Goal: Task Accomplishment & Management: Manage account settings

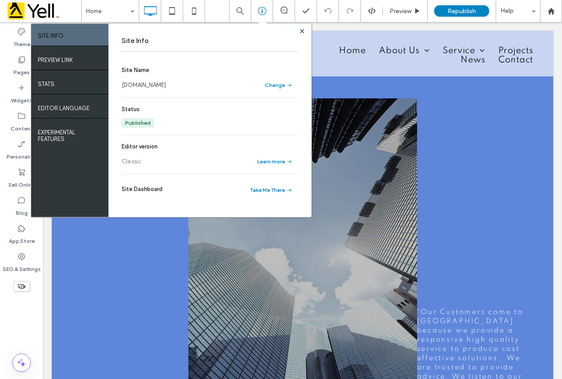
click at [166, 82] on link "[DOMAIN_NAME]" at bounding box center [144, 85] width 44 height 9
click at [300, 32] on use at bounding box center [302, 31] width 4 height 4
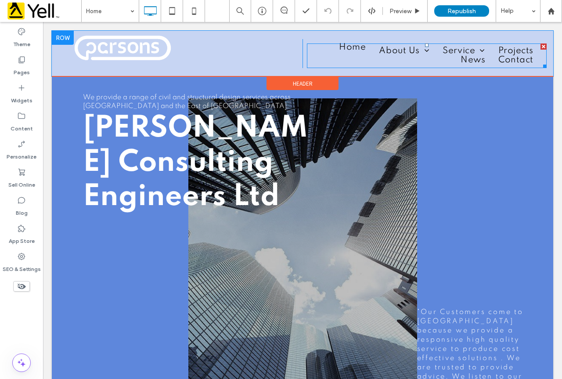
click at [343, 53] on li "Home" at bounding box center [352, 51] width 40 height 9
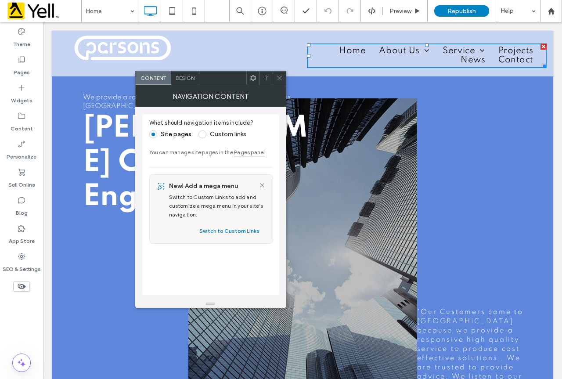
click at [293, 53] on div "Click To Paste" at bounding box center [180, 53] width 244 height 29
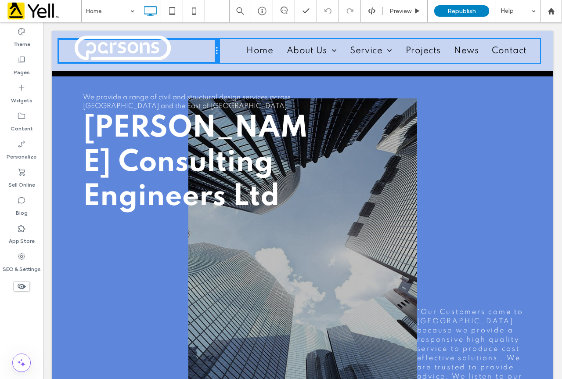
drag, startPoint x: 298, startPoint y: 50, endPoint x: 233, endPoint y: 46, distance: 64.6
click at [233, 46] on div "Click To Paste Home About Us Our Team Vacancies Service Residential Flood Risk …" at bounding box center [302, 51] width 488 height 24
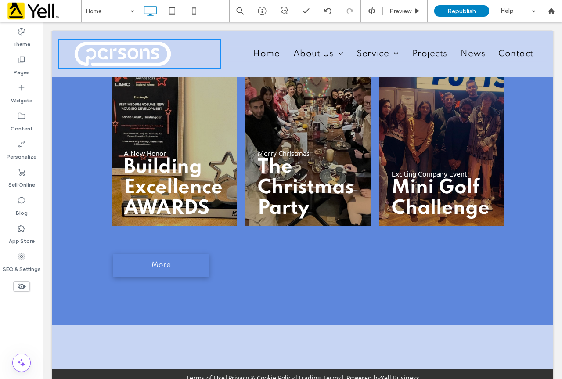
scroll to position [669, 0]
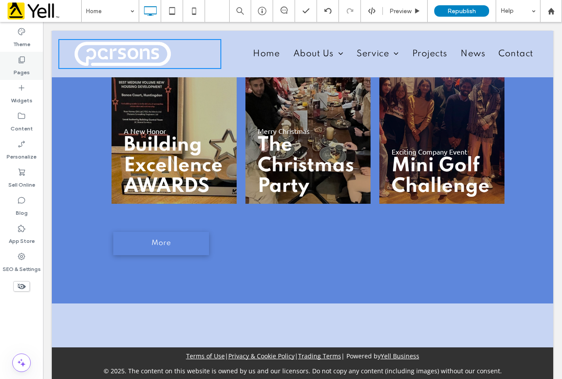
click at [14, 70] on label "Pages" at bounding box center [22, 70] width 16 height 12
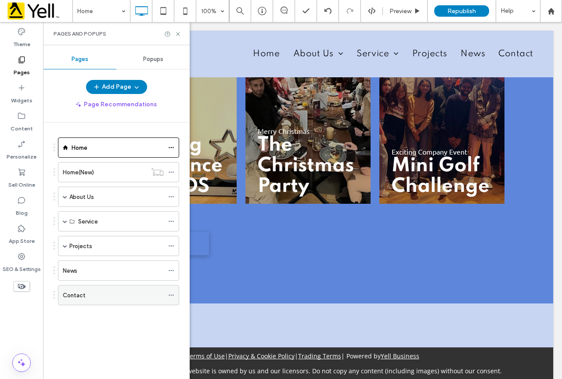
click at [92, 292] on div "Contact" at bounding box center [113, 294] width 101 height 9
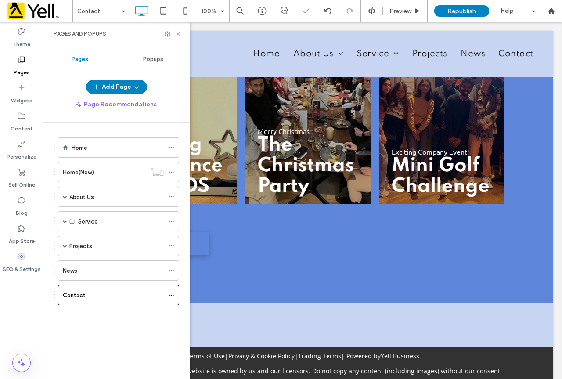
click at [179, 34] on icon at bounding box center [178, 34] width 7 height 7
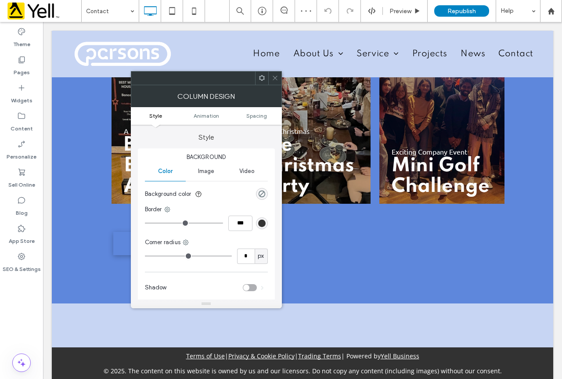
click at [275, 79] on icon at bounding box center [275, 78] width 7 height 7
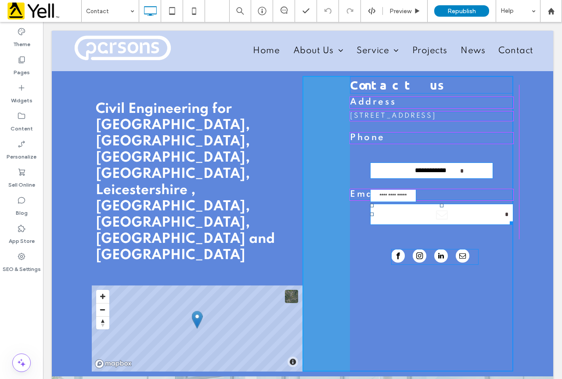
click at [508, 225] on div at bounding box center [509, 221] width 7 height 7
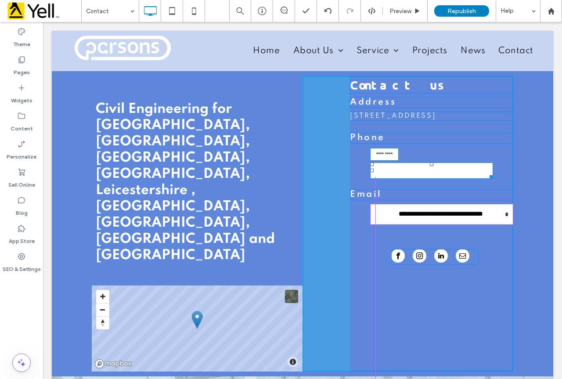
click at [370, 166] on div at bounding box center [372, 164] width 4 height 4
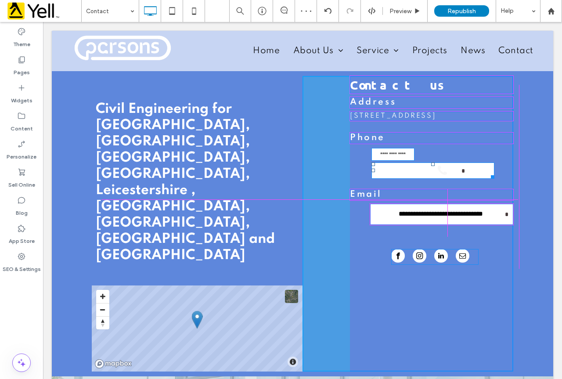
drag, startPoint x: 490, startPoint y: 183, endPoint x: 509, endPoint y: 190, distance: 20.4
click at [494, 179] on div at bounding box center [490, 175] width 7 height 7
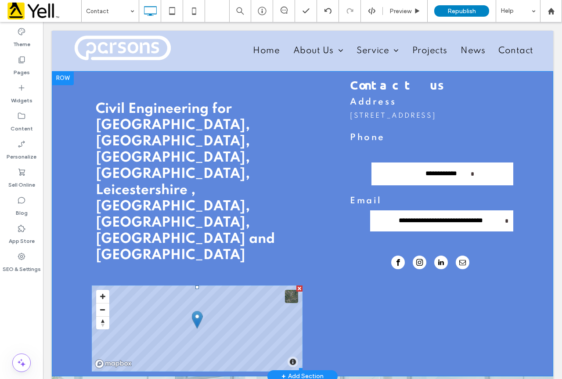
click at [236, 285] on span at bounding box center [197, 328] width 211 height 86
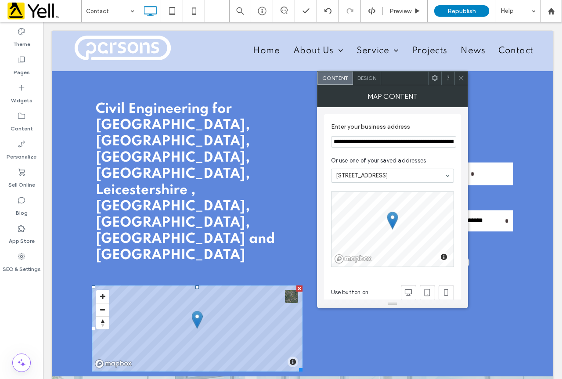
drag, startPoint x: 463, startPoint y: 84, endPoint x: 187, endPoint y: 90, distance: 276.0
click at [463, 84] on span at bounding box center [461, 78] width 7 height 13
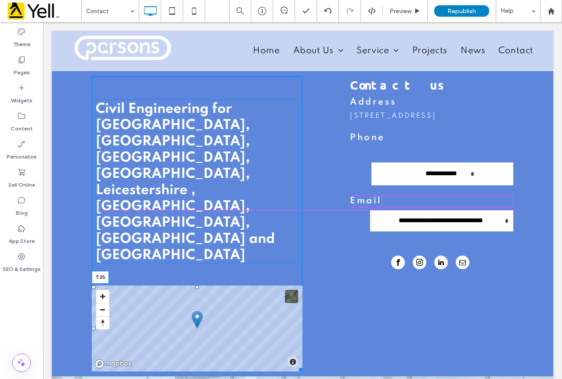
drag, startPoint x: 194, startPoint y: 214, endPoint x: 289, endPoint y: 228, distance: 95.9
click at [193, 201] on div "Civil Engineering for [GEOGRAPHIC_DATA], [GEOGRAPHIC_DATA], [GEOGRAPHIC_DATA], …" at bounding box center [197, 223] width 211 height 295
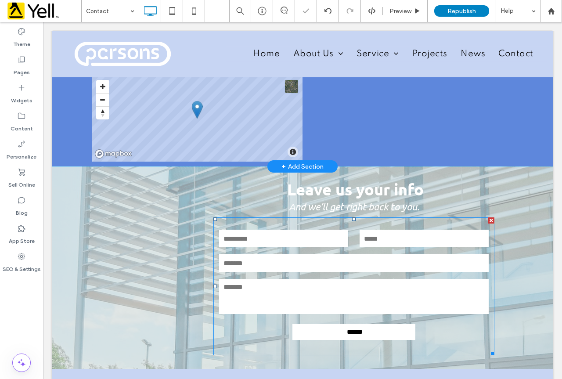
scroll to position [204, 0]
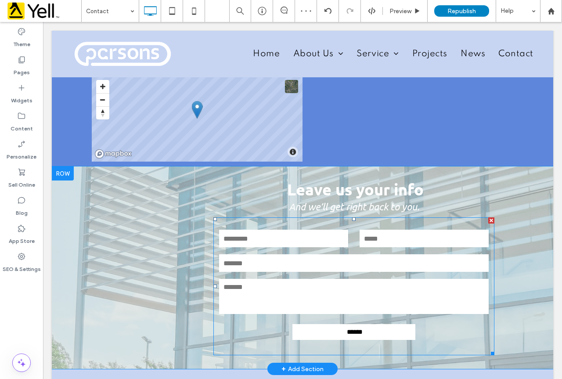
click at [222, 217] on form "******" at bounding box center [353, 286] width 281 height 138
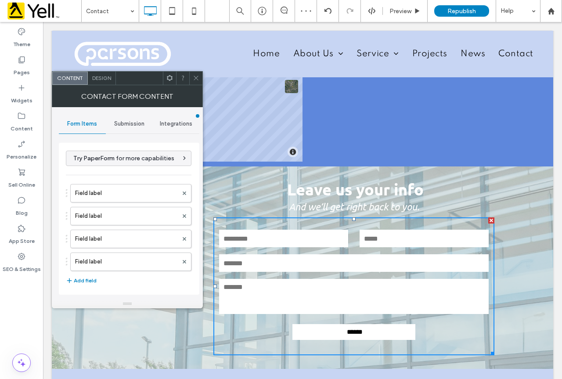
click at [133, 131] on div "Submission" at bounding box center [129, 123] width 47 height 19
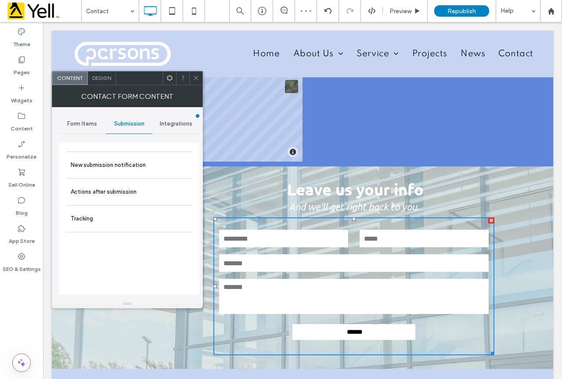
click at [139, 126] on span "Submission" at bounding box center [129, 123] width 30 height 7
click at [139, 160] on label "New submission notification" at bounding box center [129, 165] width 117 height 18
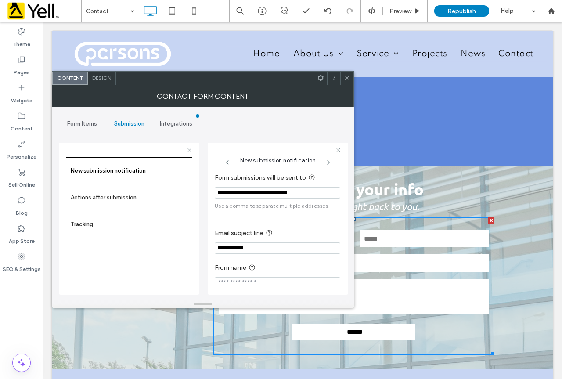
click at [345, 81] on span at bounding box center [346, 78] width 7 height 13
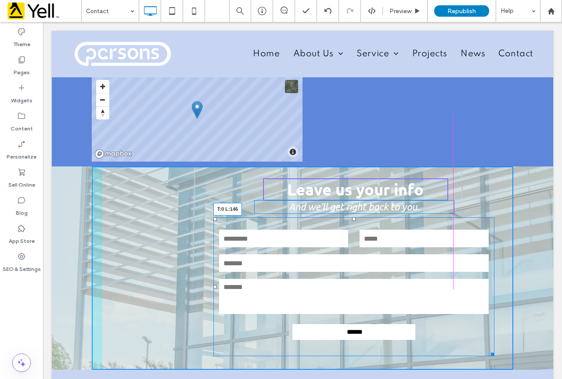
drag, startPoint x: 211, startPoint y: 145, endPoint x: 165, endPoint y: 145, distance: 46.1
click at [213, 217] on div at bounding box center [215, 219] width 4 height 4
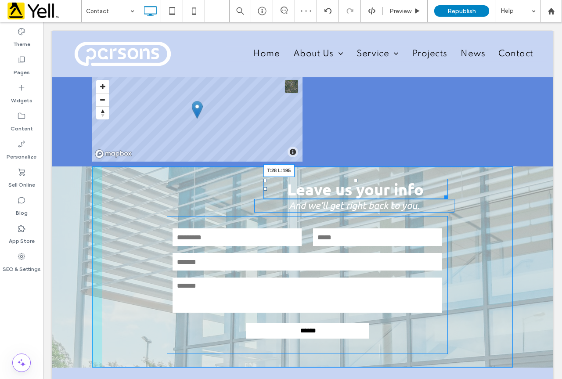
drag, startPoint x: 263, startPoint y: 108, endPoint x: 202, endPoint y: 108, distance: 60.5
click at [263, 179] on div at bounding box center [265, 181] width 4 height 4
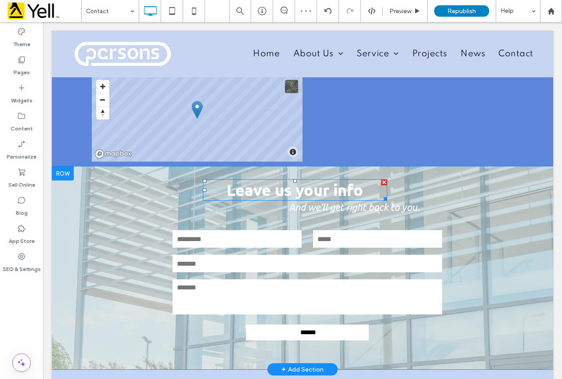
drag, startPoint x: 247, startPoint y: 130, endPoint x: 229, endPoint y: 108, distance: 28.4
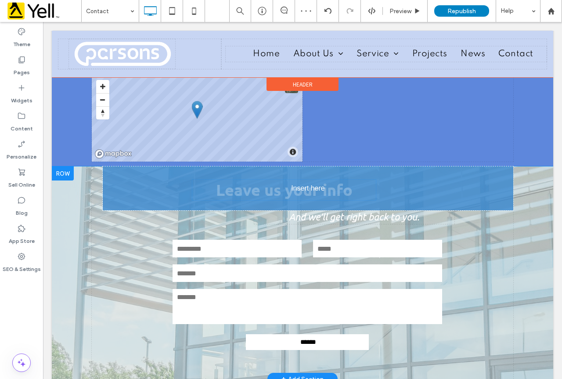
drag, startPoint x: 229, startPoint y: 108, endPoint x: 260, endPoint y: 132, distance: 39.2
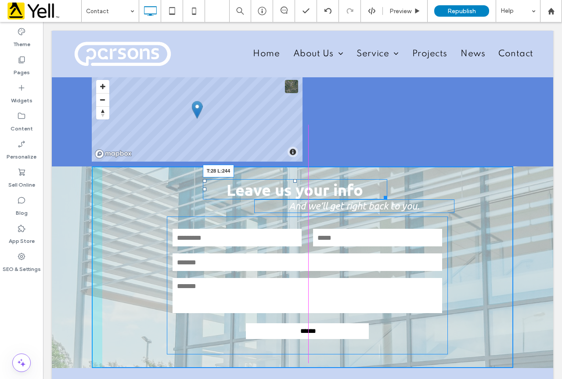
drag, startPoint x: 202, startPoint y: 109, endPoint x: 261, endPoint y: 139, distance: 65.5
click at [206, 179] on div at bounding box center [205, 181] width 4 height 4
drag, startPoint x: 251, startPoint y: 128, endPoint x: 199, endPoint y: 128, distance: 52.2
click at [254, 200] on div at bounding box center [256, 202] width 4 height 4
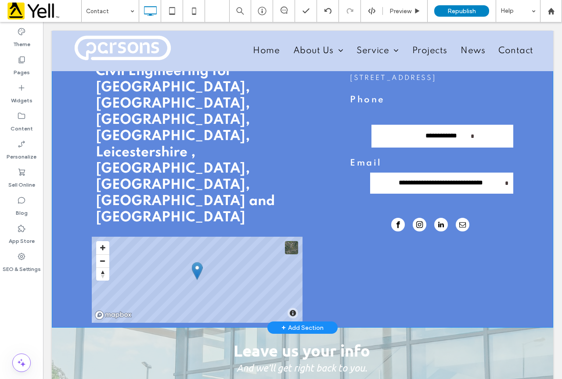
scroll to position [44, 0]
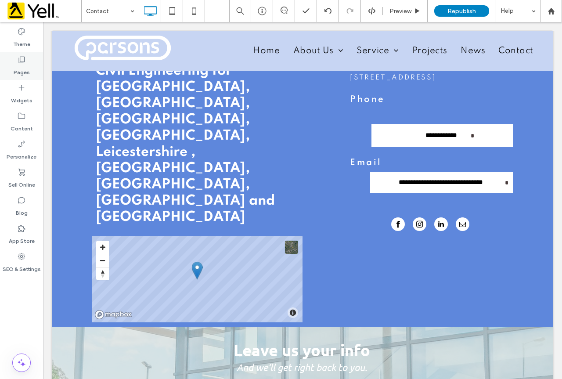
click at [25, 69] on label "Pages" at bounding box center [22, 70] width 16 height 12
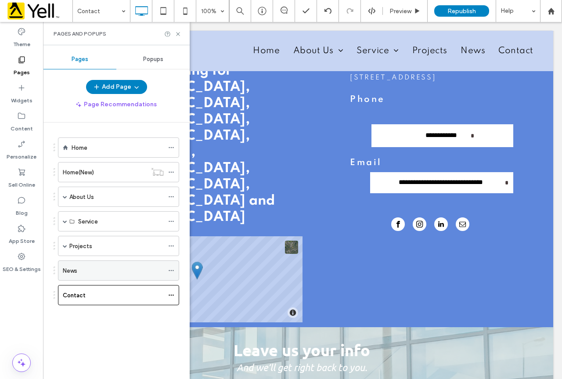
click at [113, 269] on div "News" at bounding box center [113, 270] width 101 height 9
click at [178, 31] on div "News 100% Preview Republish Help Site Comments Team & Clients Automate new comm…" at bounding box center [281, 189] width 562 height 379
click at [178, 36] on icon at bounding box center [178, 34] width 7 height 7
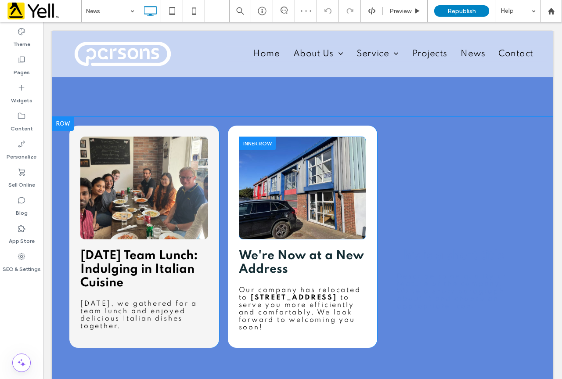
scroll to position [723, 0]
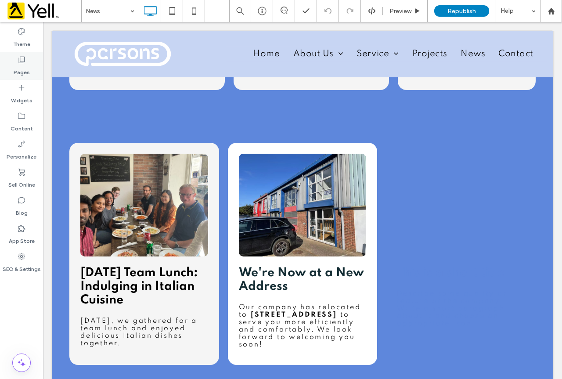
click at [33, 67] on div "Pages" at bounding box center [21, 66] width 43 height 28
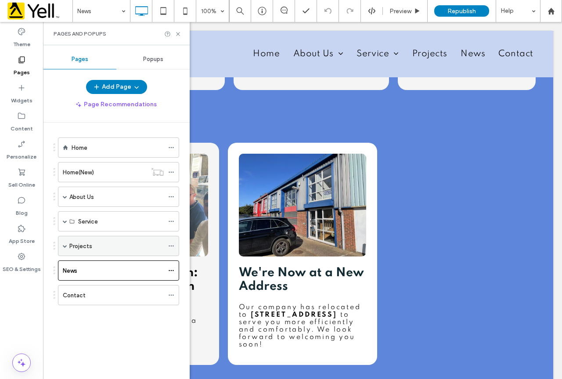
click at [105, 243] on div "Projects" at bounding box center [116, 245] width 94 height 9
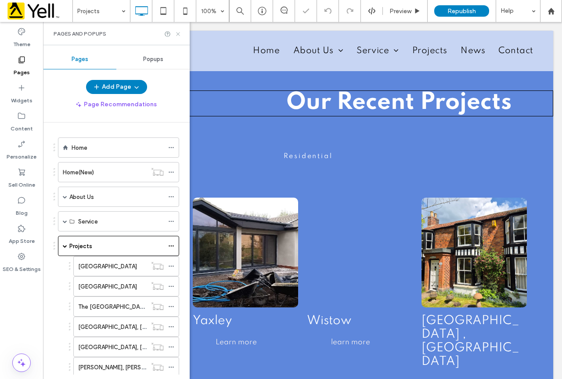
click at [181, 36] on icon at bounding box center [178, 34] width 7 height 7
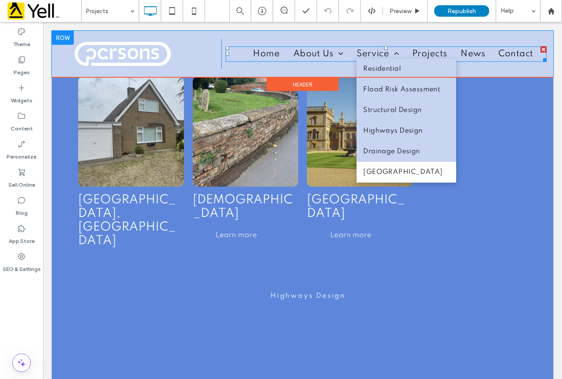
scroll to position [1799, 0]
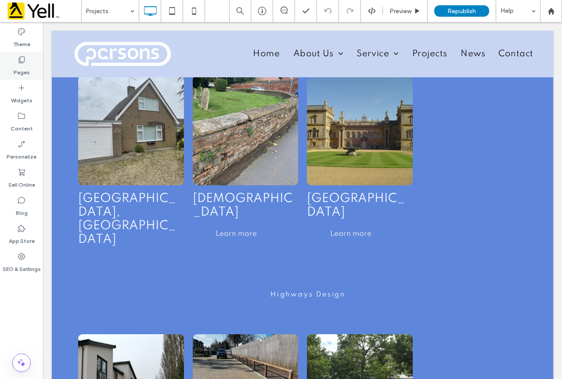
click at [21, 62] on use at bounding box center [22, 60] width 6 height 7
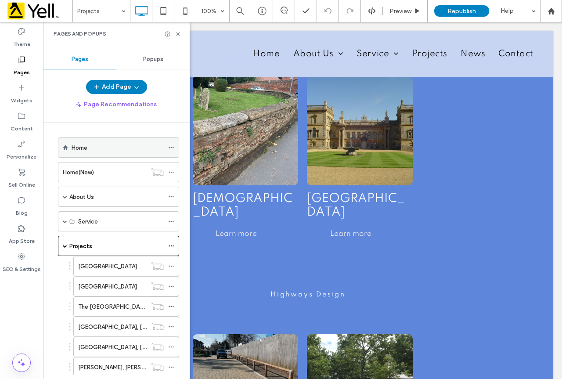
click at [72, 151] on label "Home" at bounding box center [80, 147] width 16 height 15
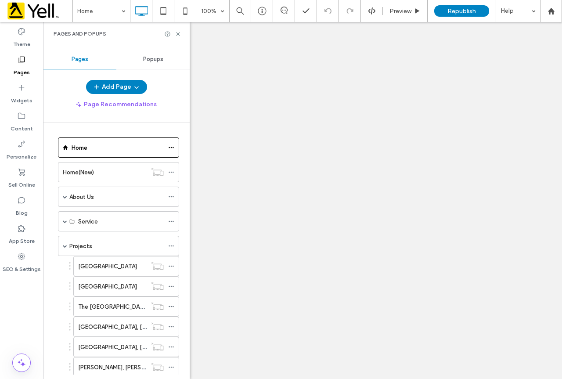
click at [179, 35] on div "Home 100% Preview Republish Help Site Comments Team & Clients Automate new comm…" at bounding box center [281, 189] width 562 height 379
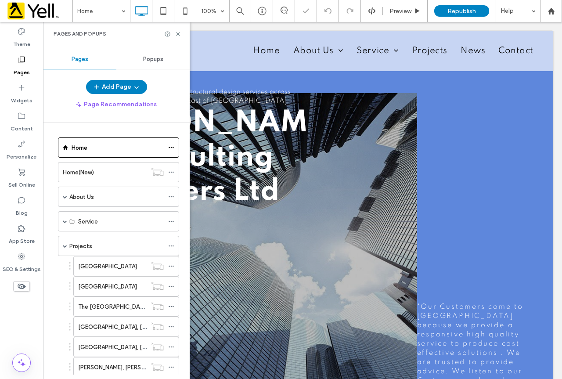
click at [179, 35] on icon at bounding box center [178, 34] width 7 height 7
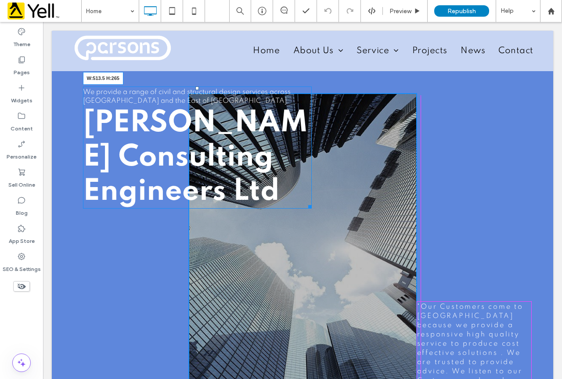
drag, startPoint x: 304, startPoint y: 200, endPoint x: 351, endPoint y: 222, distance: 51.4
click at [308, 200] on div "We provide a range of civil and structural design services across [GEOGRAPHIC_D…" at bounding box center [197, 147] width 229 height 122
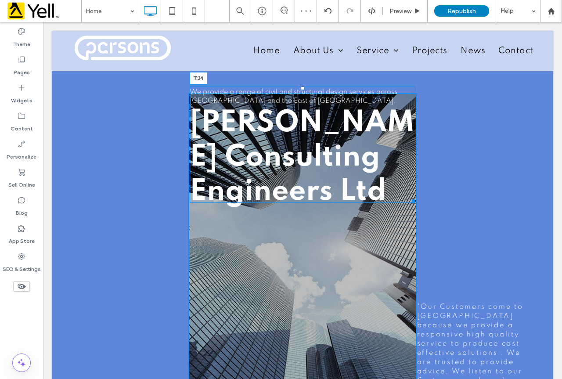
drag, startPoint x: 300, startPoint y: 86, endPoint x: 343, endPoint y: 130, distance: 61.1
click at [300, 90] on div at bounding box center [302, 88] width 4 height 4
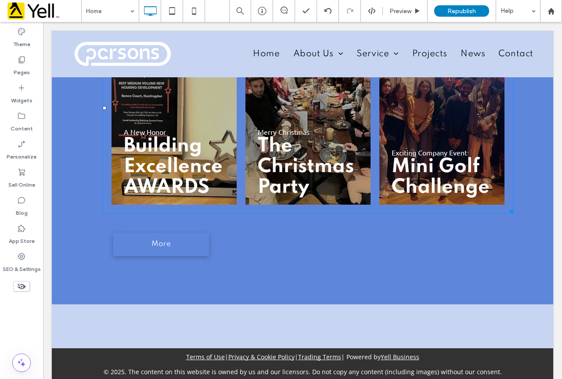
scroll to position [675, 0]
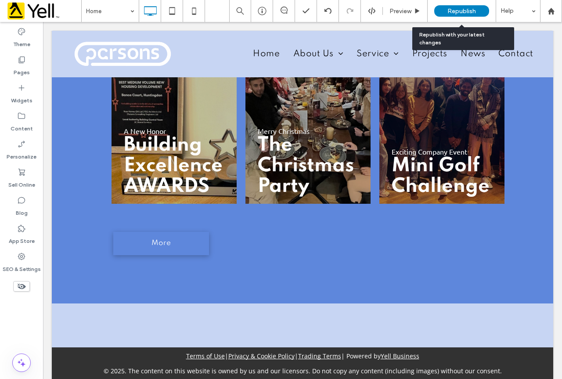
click at [442, 11] on div "Republish" at bounding box center [461, 10] width 55 height 11
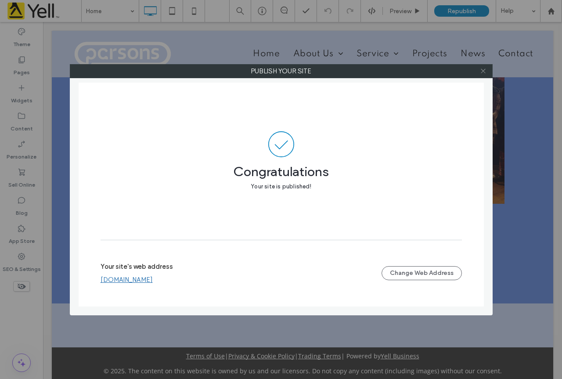
click at [484, 69] on icon at bounding box center [482, 71] width 7 height 7
